Goal: Task Accomplishment & Management: Manage account settings

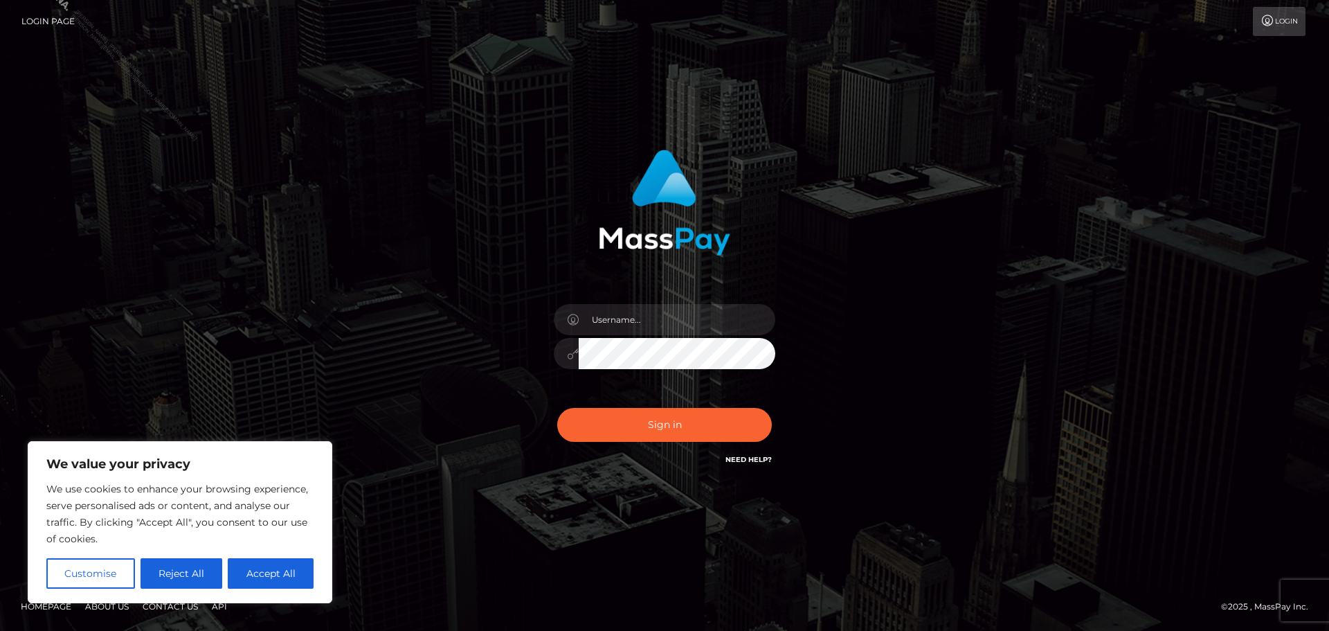
click at [297, 569] on button "Accept All" at bounding box center [271, 573] width 86 height 30
checkbox input "true"
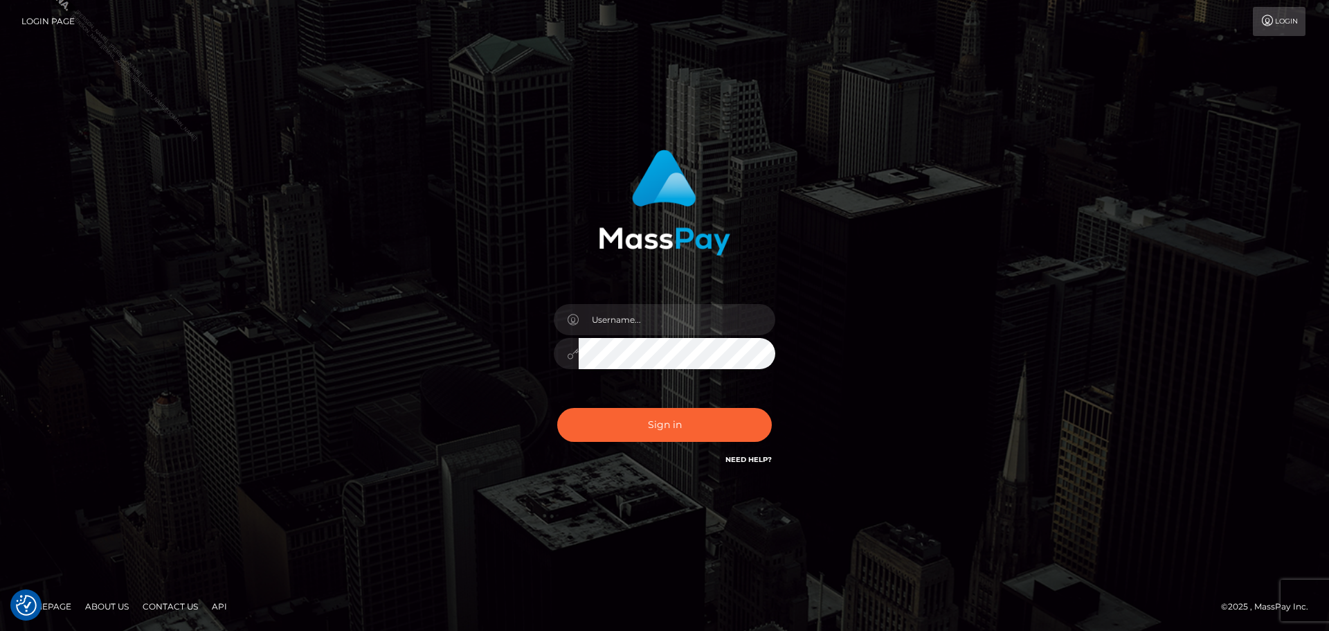
click at [387, 316] on div "Sign in" at bounding box center [664, 315] width 789 height 352
click at [680, 327] on input "text" at bounding box center [677, 319] width 197 height 31
type input "[PERSON_NAME][EMAIL_ADDRESS][PERSON_NAME][DOMAIN_NAME]"
drag, startPoint x: 704, startPoint y: 326, endPoint x: 467, endPoint y: 326, distance: 237.4
click at [467, 326] on div "[PERSON_NAME][EMAIL_ADDRESS][PERSON_NAME][DOMAIN_NAME]" at bounding box center [664, 315] width 789 height 352
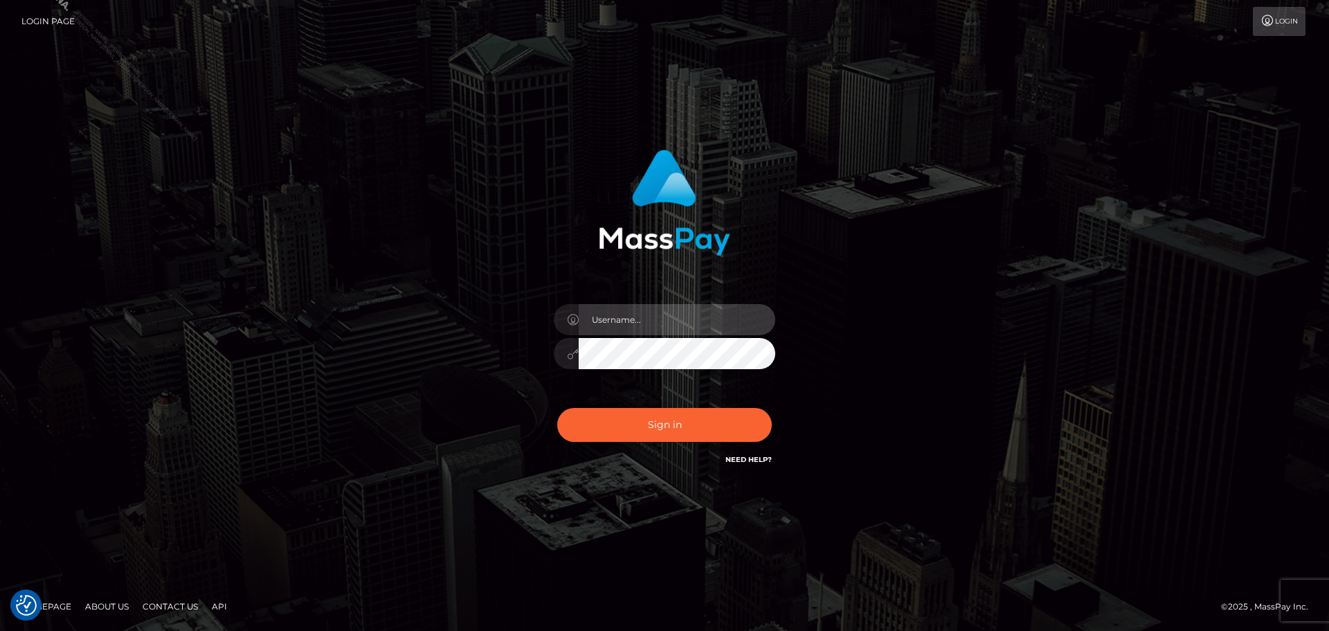
click at [679, 327] on input "text" at bounding box center [677, 319] width 197 height 31
type input "[PERSON_NAME].Silversocial"
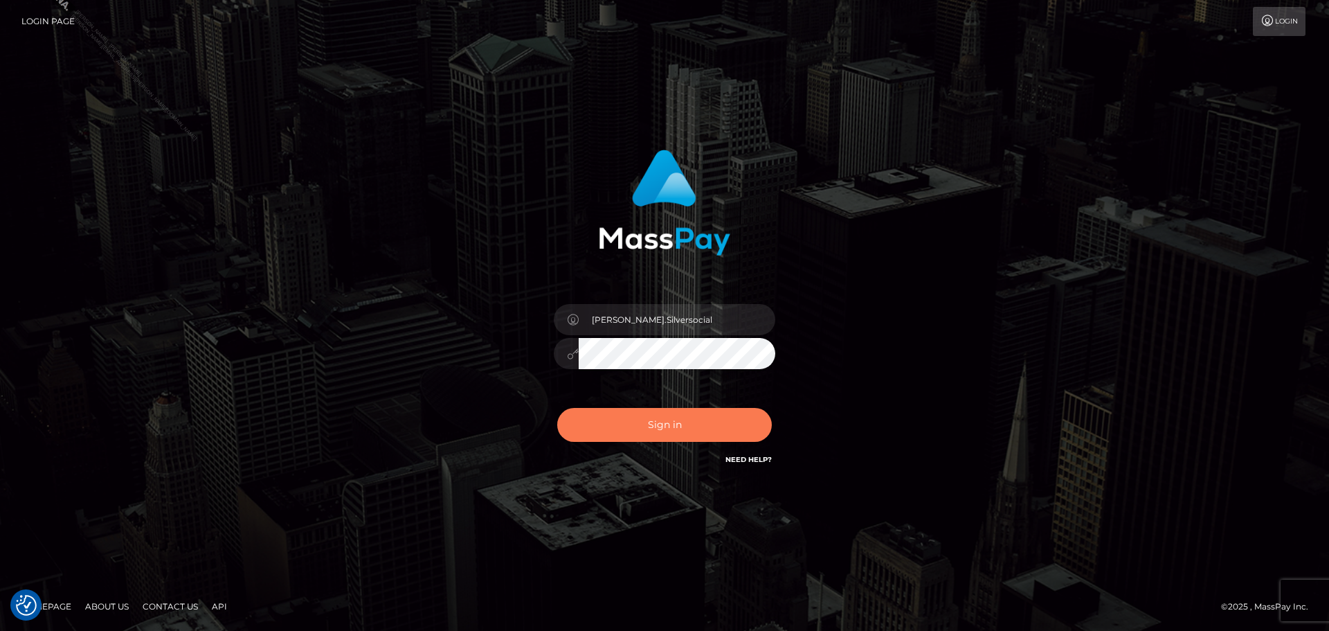
click at [682, 428] on button "Sign in" at bounding box center [664, 425] width 215 height 34
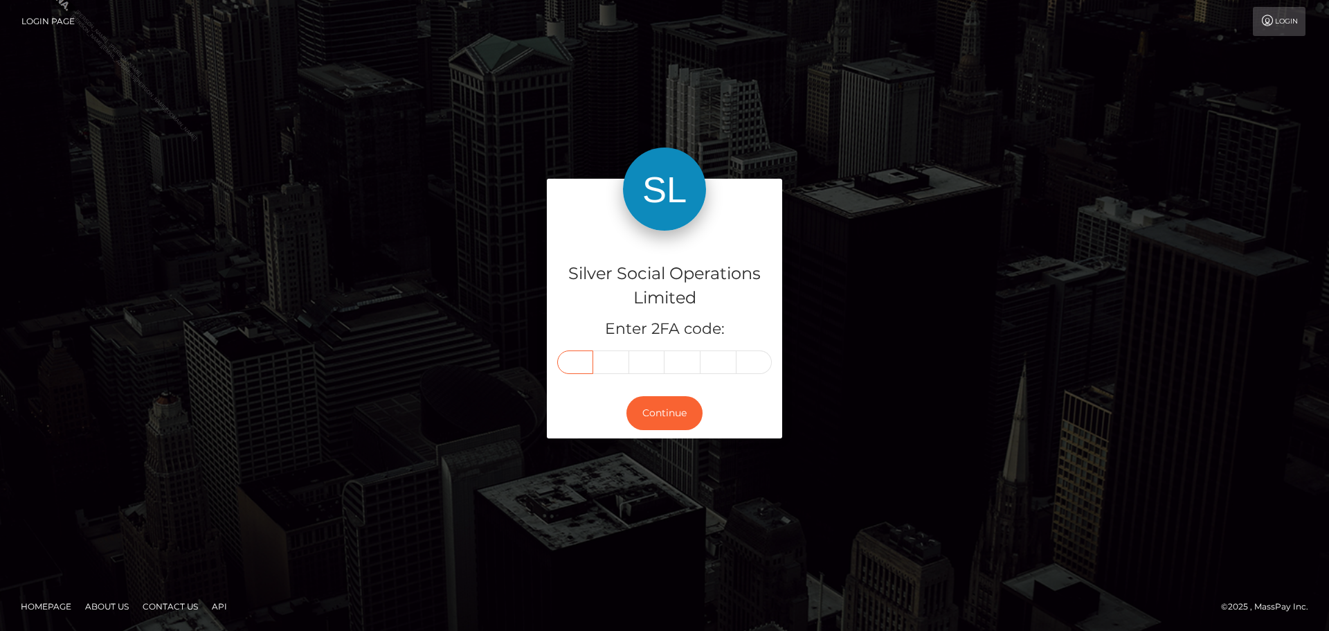
click at [566, 358] on input "text" at bounding box center [575, 362] width 36 height 24
type input "5"
type input "8"
type input "0"
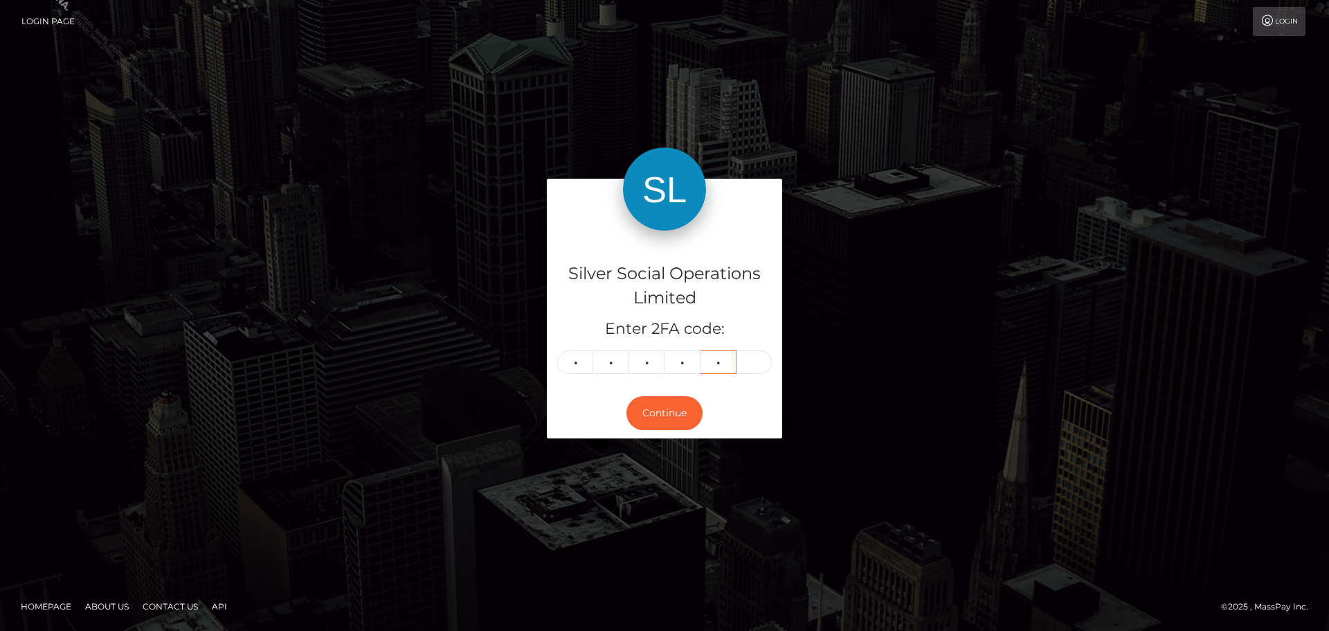
type input "5"
